Goal: Task Accomplishment & Management: Use online tool/utility

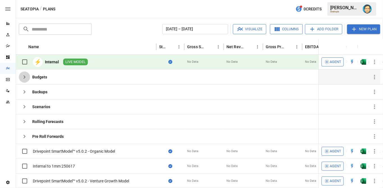
click at [23, 76] on icon "button" at bounding box center [24, 77] width 7 height 7
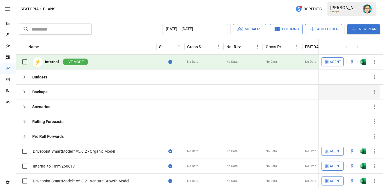
click at [26, 88] on button "button" at bounding box center [24, 91] width 11 height 11
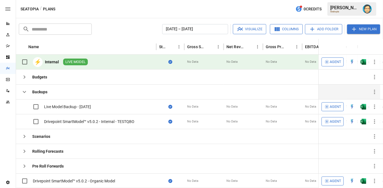
click at [26, 89] on icon "button" at bounding box center [24, 92] width 7 height 7
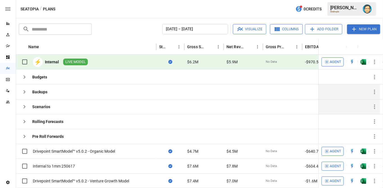
click at [27, 103] on button "button" at bounding box center [24, 106] width 11 height 11
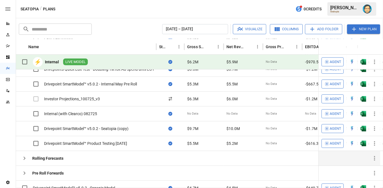
click at [26, 156] on icon "button" at bounding box center [24, 158] width 7 height 7
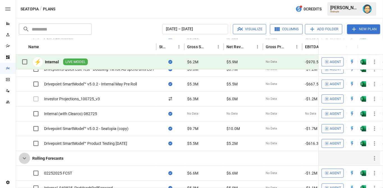
click at [26, 158] on icon "button" at bounding box center [24, 159] width 3 height 2
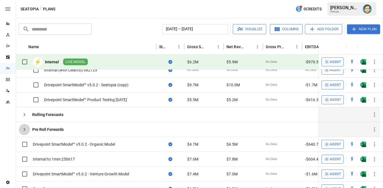
click at [25, 127] on icon "button" at bounding box center [24, 129] width 7 height 7
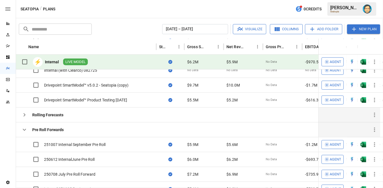
click at [25, 127] on icon "button" at bounding box center [24, 130] width 7 height 7
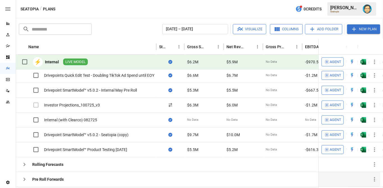
click at [25, 177] on icon "button" at bounding box center [24, 179] width 7 height 7
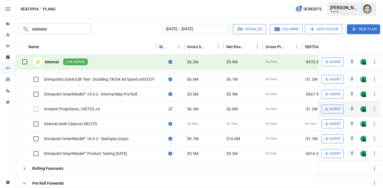
click at [372, 109] on icon "button" at bounding box center [375, 109] width 7 height 7
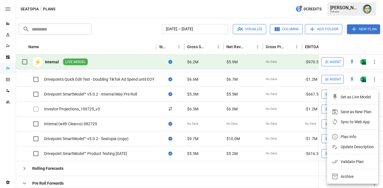
click at [343, 135] on div "Plan Info" at bounding box center [349, 137] width 16 height 7
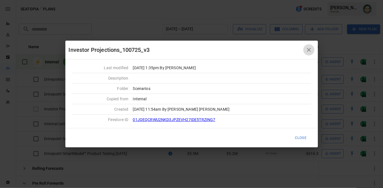
click at [309, 50] on icon "button" at bounding box center [309, 50] width 4 height 4
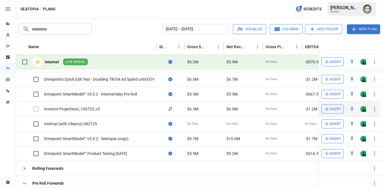
click at [374, 108] on icon "button" at bounding box center [375, 109] width 7 height 7
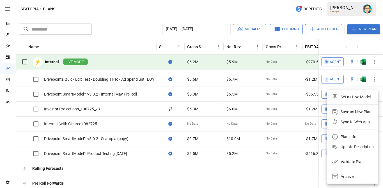
click at [352, 134] on div "Plan Info" at bounding box center [349, 137] width 16 height 7
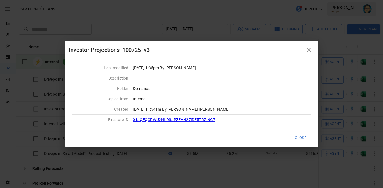
click at [193, 119] on link "01JQEQCRWU2NKD3JPZEVH27IDE5TRZING7" at bounding box center [174, 120] width 83 height 4
click at [310, 50] on icon "button" at bounding box center [309, 50] width 7 height 7
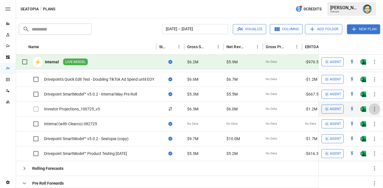
click at [375, 108] on icon "button" at bounding box center [375, 109] width 7 height 7
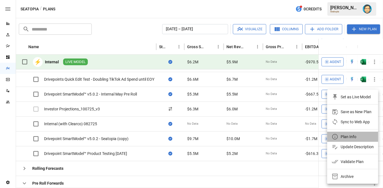
click at [343, 137] on div "Plan Info" at bounding box center [349, 137] width 16 height 7
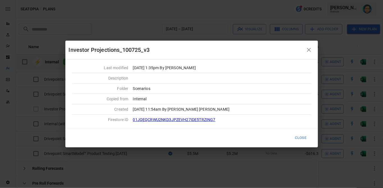
click at [204, 119] on link "01JQEQCRWU2NKD3JPZEVH27IDE5TRZING7" at bounding box center [174, 120] width 83 height 4
click at [309, 50] on icon "button" at bounding box center [309, 50] width 4 height 4
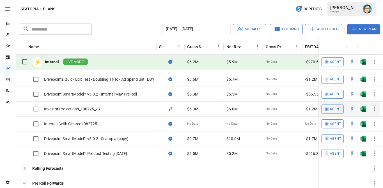
click at [377, 109] on icon "button" at bounding box center [375, 109] width 7 height 7
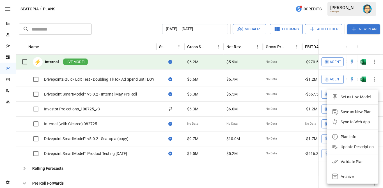
click at [350, 135] on div "Plan Info" at bounding box center [349, 137] width 16 height 7
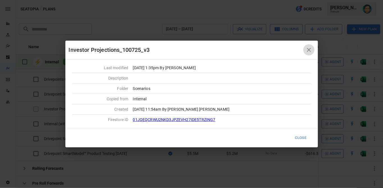
click at [309, 50] on icon "button" at bounding box center [309, 50] width 4 height 4
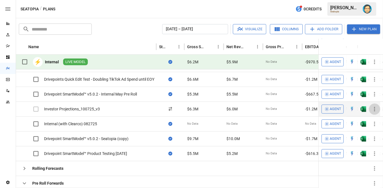
click at [376, 108] on icon "button" at bounding box center [375, 109] width 7 height 7
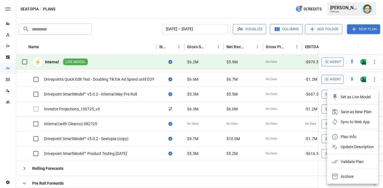
click at [358, 121] on div "Sync to Web App" at bounding box center [355, 122] width 29 height 7
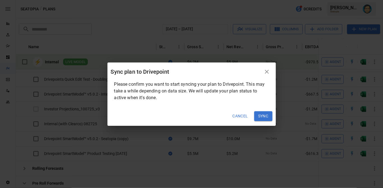
click at [267, 116] on button "Sync" at bounding box center [263, 116] width 18 height 10
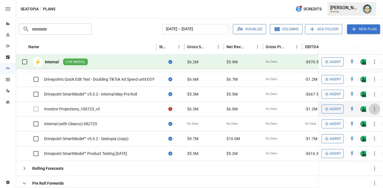
click at [375, 108] on icon "button" at bounding box center [374, 109] width 1 height 4
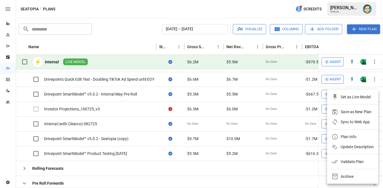
click at [345, 135] on div "Plan Info" at bounding box center [349, 137] width 16 height 7
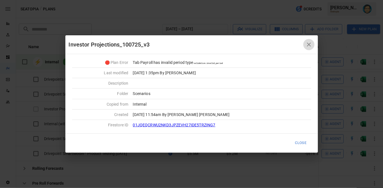
click at [310, 45] on icon "button" at bounding box center [309, 44] width 7 height 7
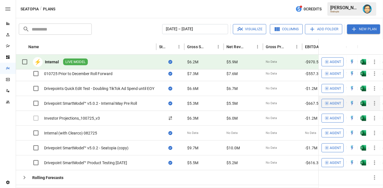
scroll to position [186, 0]
click at [96, 116] on div "Investor Projections_100725_v3" at bounding box center [72, 119] width 56 height 6
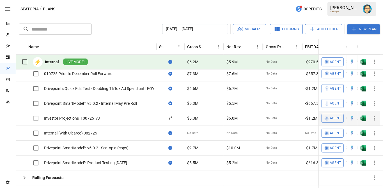
click at [96, 116] on div "Investor Projections_100725_v3" at bounding box center [72, 119] width 56 height 6
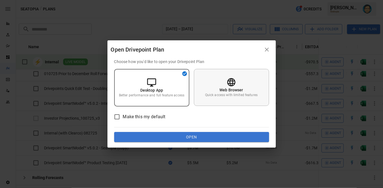
click at [251, 80] on div "Web Browser Quick access with limited features" at bounding box center [231, 87] width 75 height 37
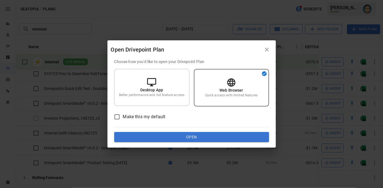
click at [208, 137] on button "Open" at bounding box center [191, 137] width 155 height 10
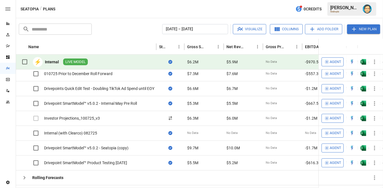
click at [367, 10] on img "Dana Basken" at bounding box center [367, 8] width 9 height 9
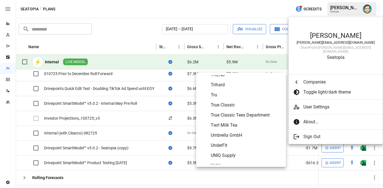
scroll to position [2837, 0]
click at [231, 104] on span "True Classic" at bounding box center [246, 104] width 71 height 7
